Goal: Task Accomplishment & Management: Use online tool/utility

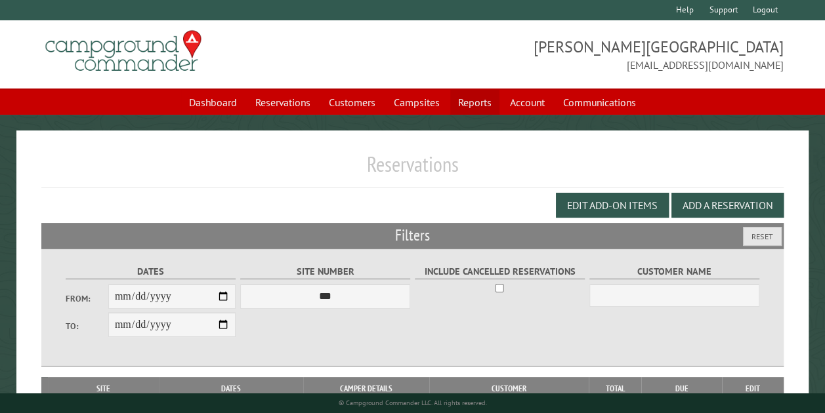
click at [473, 98] on link "Reports" at bounding box center [474, 102] width 49 height 25
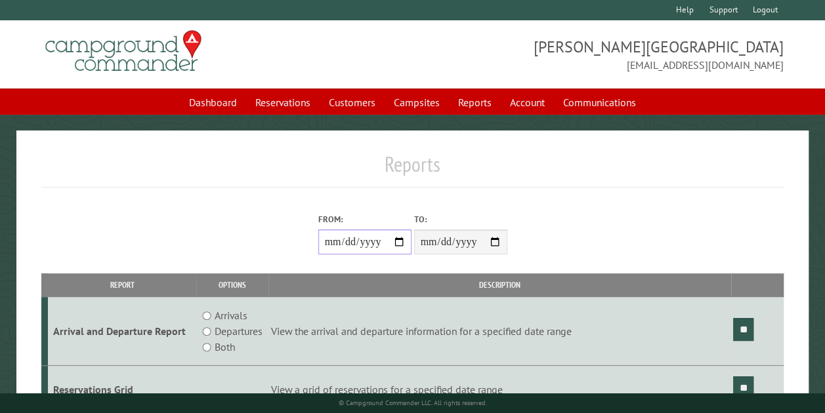
click at [398, 243] on input "From:" at bounding box center [364, 242] width 93 height 25
type input "**********"
click at [745, 325] on input "**" at bounding box center [743, 329] width 20 height 23
